Goal: Task Accomplishment & Management: Complete application form

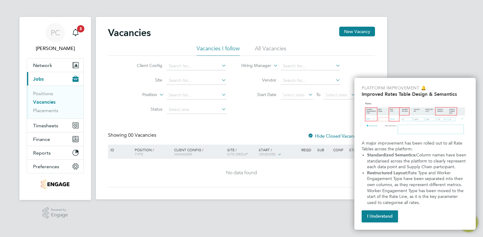
click at [43, 100] on link "Vacancies" at bounding box center [44, 102] width 22 height 6
click at [379, 216] on button "I Understand" at bounding box center [380, 216] width 36 height 12
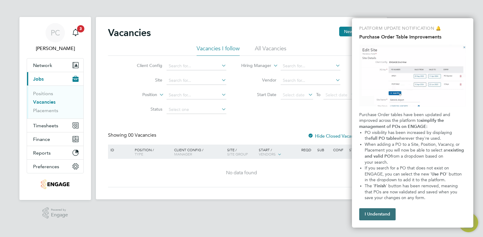
click at [367, 217] on button "I Understand" at bounding box center [377, 214] width 36 height 12
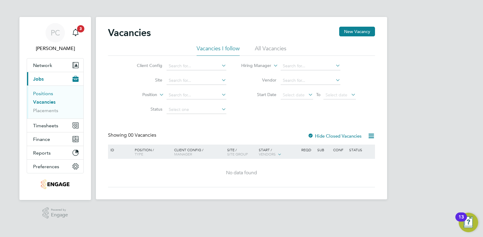
click at [45, 94] on link "Positions" at bounding box center [43, 94] width 20 height 6
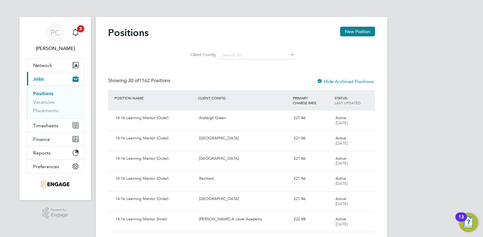
click at [332, 81] on label "Hide Archived Positions" at bounding box center [345, 82] width 57 height 6
click at [45, 102] on link "Vacancies" at bounding box center [44, 102] width 22 height 6
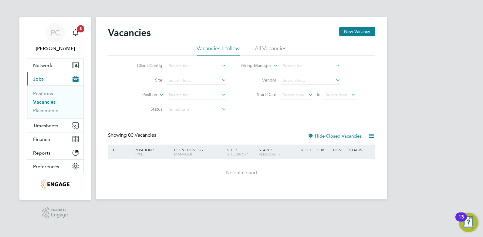
click at [269, 48] on li "All Vacancies" at bounding box center [271, 50] width 32 height 11
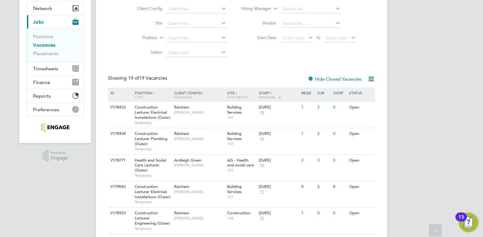
scroll to position [27, 0]
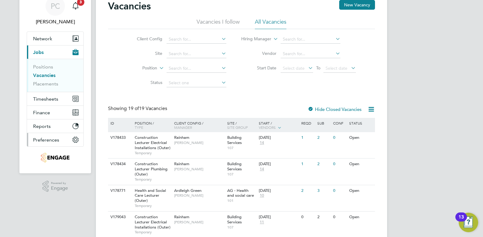
click at [47, 140] on span "Preferences" at bounding box center [46, 140] width 26 height 6
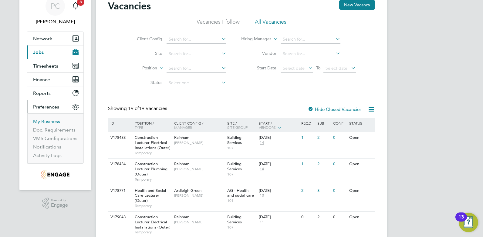
click at [50, 121] on link "My Business" at bounding box center [46, 122] width 27 height 6
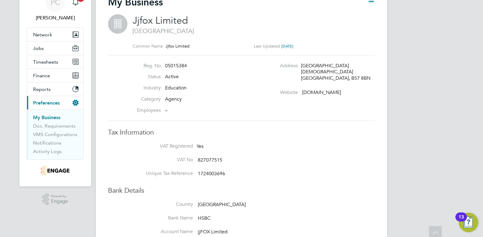
scroll to position [0, 0]
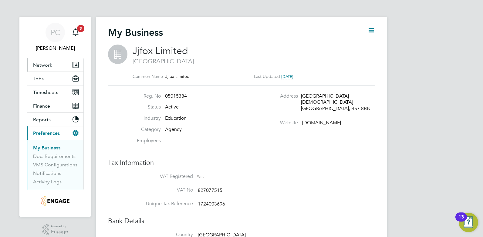
click at [53, 65] on button "Network" at bounding box center [55, 64] width 56 height 13
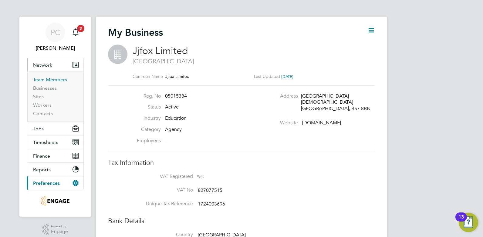
click at [47, 81] on link "Team Members" at bounding box center [50, 80] width 34 height 6
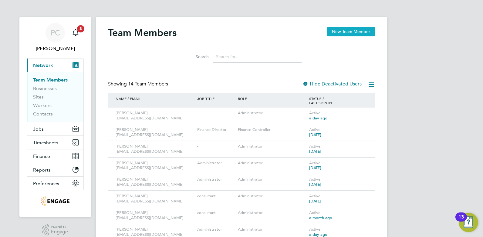
click at [354, 31] on button "New Team Member" at bounding box center [351, 32] width 48 height 10
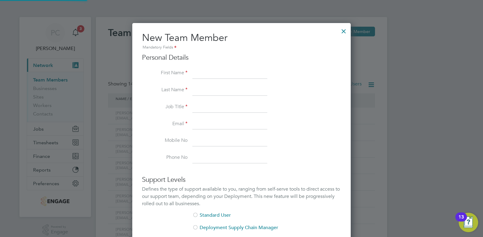
scroll to position [363, 219]
click at [198, 77] on input at bounding box center [229, 73] width 75 height 11
click at [193, 153] on input at bounding box center [229, 158] width 75 height 11
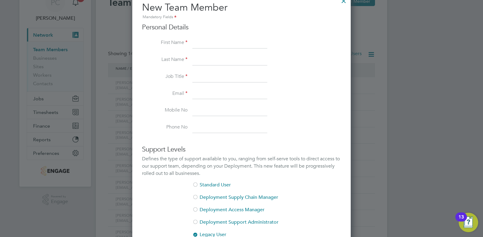
scroll to position [61, 0]
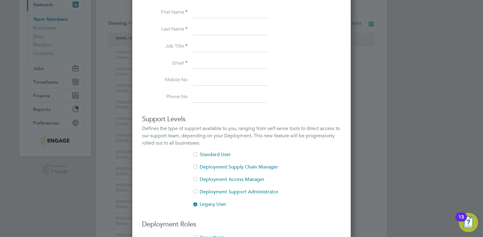
click at [217, 153] on li "Standard User" at bounding box center [241, 158] width 199 height 12
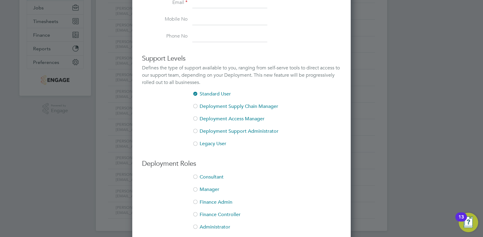
click at [216, 142] on li "Legacy User" at bounding box center [241, 144] width 199 height 6
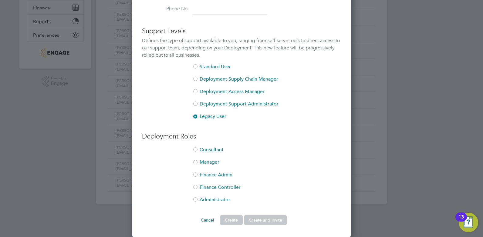
click at [209, 152] on li "Consultant" at bounding box center [241, 153] width 199 height 12
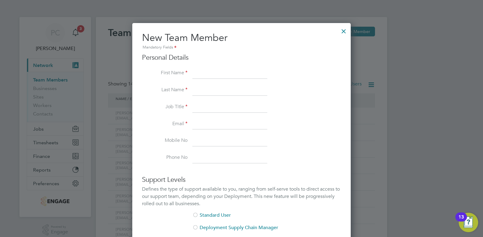
click at [211, 77] on input at bounding box center [229, 73] width 75 height 11
click at [210, 69] on input at bounding box center [229, 73] width 75 height 11
type input "[PERSON_NAME]"
click at [201, 89] on input at bounding box center [229, 90] width 75 height 11
type input "[PERSON_NAME]"
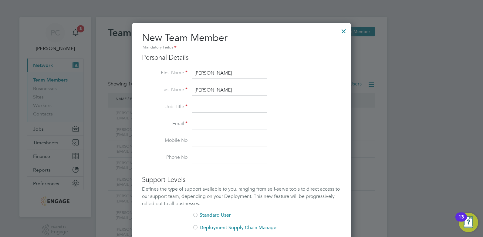
click at [199, 108] on input at bounding box center [229, 107] width 75 height 11
drag, startPoint x: 200, startPoint y: 126, endPoint x: 204, endPoint y: 122, distance: 6.0
click at [204, 122] on input at bounding box center [229, 124] width 75 height 11
type input "[EMAIL_ADDRESS][DOMAIN_NAME]"
click at [203, 140] on input at bounding box center [229, 141] width 75 height 11
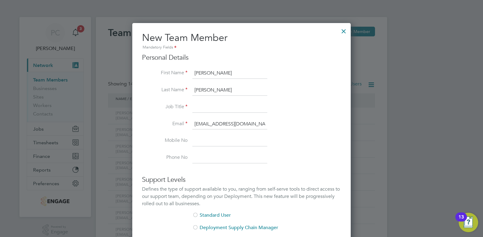
click at [195, 160] on input at bounding box center [229, 158] width 75 height 11
type input "03450655370"
type input "Finance Director"
drag, startPoint x: 229, startPoint y: 142, endPoint x: 192, endPoint y: 143, distance: 36.7
click at [192, 143] on input "034503655370" at bounding box center [229, 141] width 75 height 11
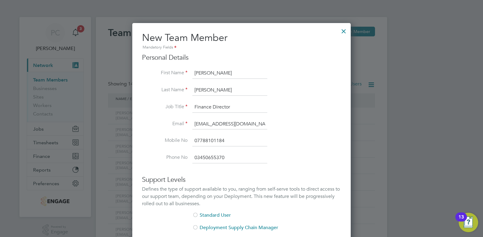
scroll to position [30, 0]
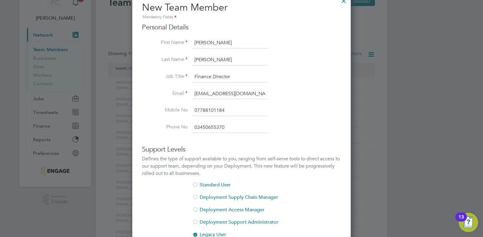
type input "07788101184"
click at [244, 75] on input "Finance Director" at bounding box center [229, 77] width 75 height 11
drag, startPoint x: 235, startPoint y: 77, endPoint x: 191, endPoint y: 77, distance: 44.3
click at [191, 77] on li "Job Title Finance Director" at bounding box center [241, 80] width 199 height 17
click at [195, 76] on input "Consultant" at bounding box center [229, 77] width 75 height 11
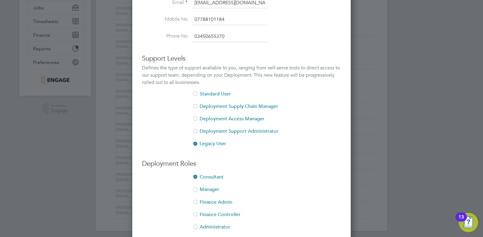
scroll to position [149, 0]
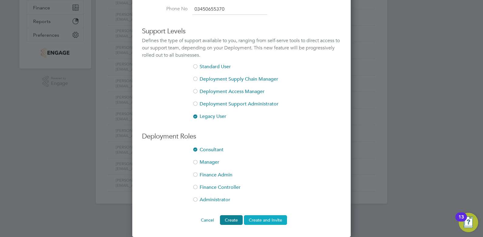
type input "Recruitment Consultant"
click at [262, 221] on button "Create and Invite" at bounding box center [265, 220] width 43 height 10
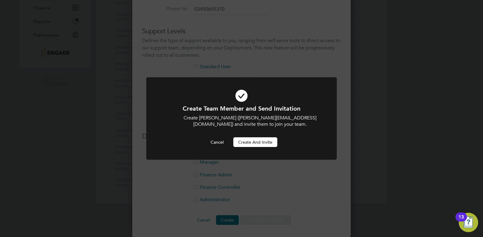
scroll to position [0, 0]
click at [260, 140] on button "Create and invite" at bounding box center [255, 142] width 44 height 10
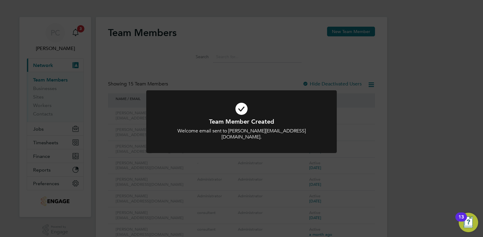
click at [411, 153] on div "Team Member Created Welcome email sent to [EMAIL_ADDRESS][DOMAIN_NAME]. Cancel …" at bounding box center [241, 118] width 483 height 237
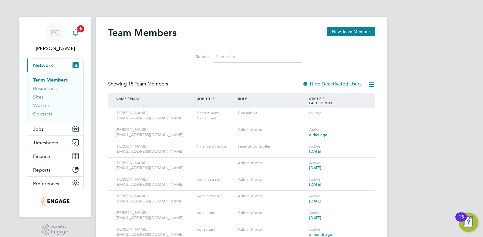
click at [81, 34] on div "Main navigation" at bounding box center [75, 33] width 12 height 12
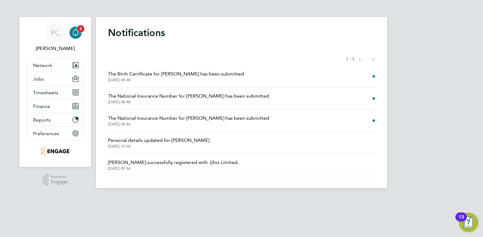
click at [76, 28] on div "Main navigation" at bounding box center [75, 33] width 12 height 12
click at [72, 65] on button "Network" at bounding box center [55, 65] width 56 height 13
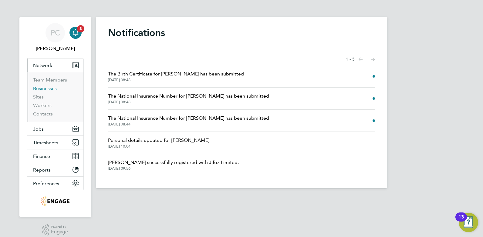
click at [48, 90] on link "Businesses" at bounding box center [45, 89] width 24 height 6
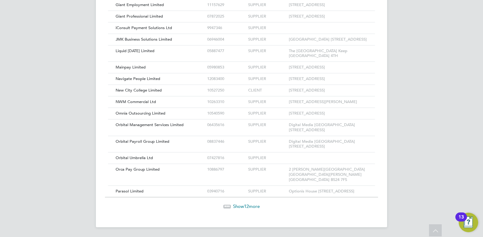
click at [248, 207] on span "12" at bounding box center [246, 207] width 5 height 6
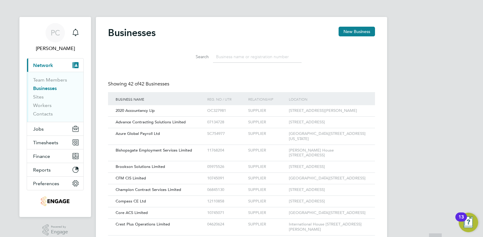
scroll to position [152, 0]
